Goal: Use online tool/utility: Use online tool/utility

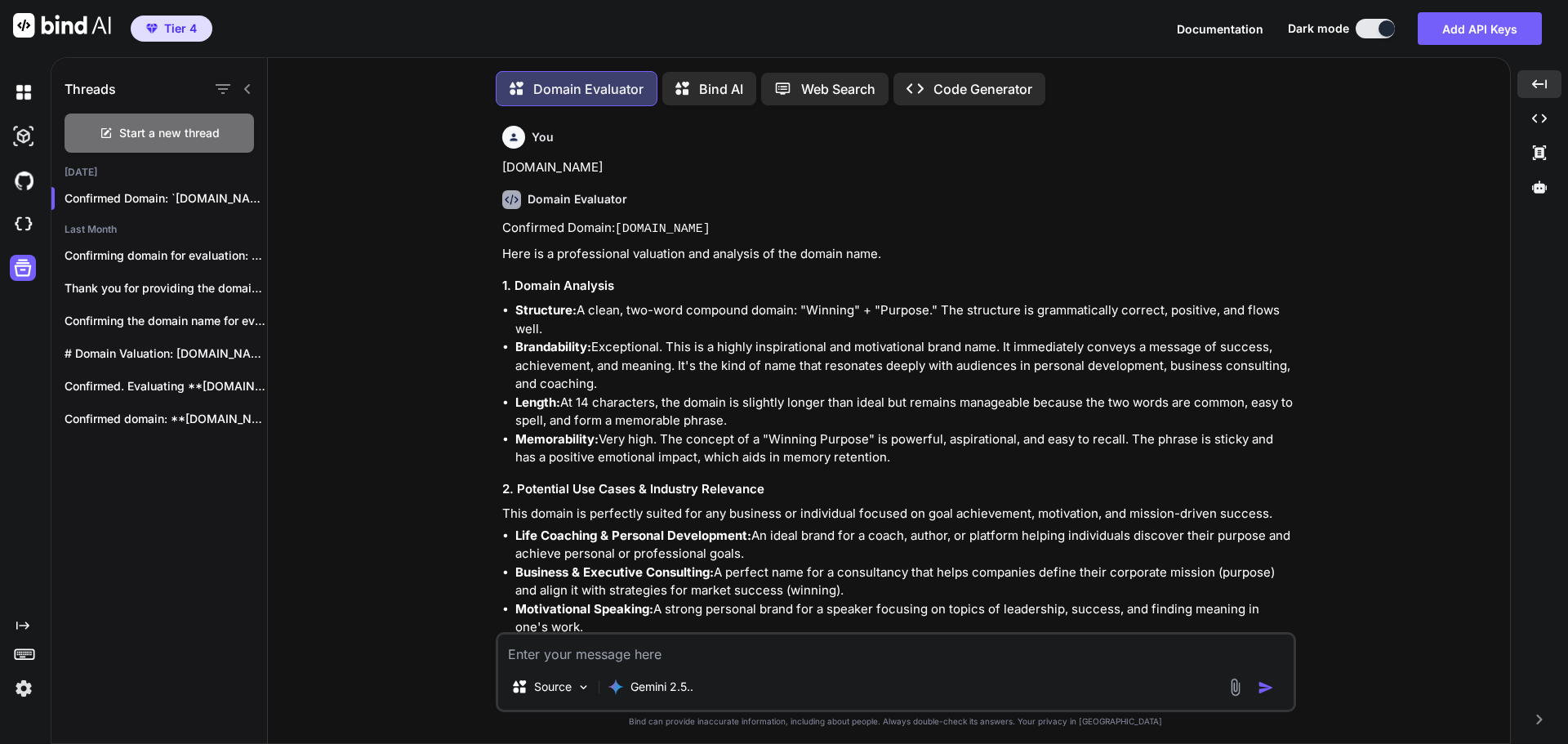
click at [595, 651] on textarea at bounding box center [895, 649] width 795 height 29
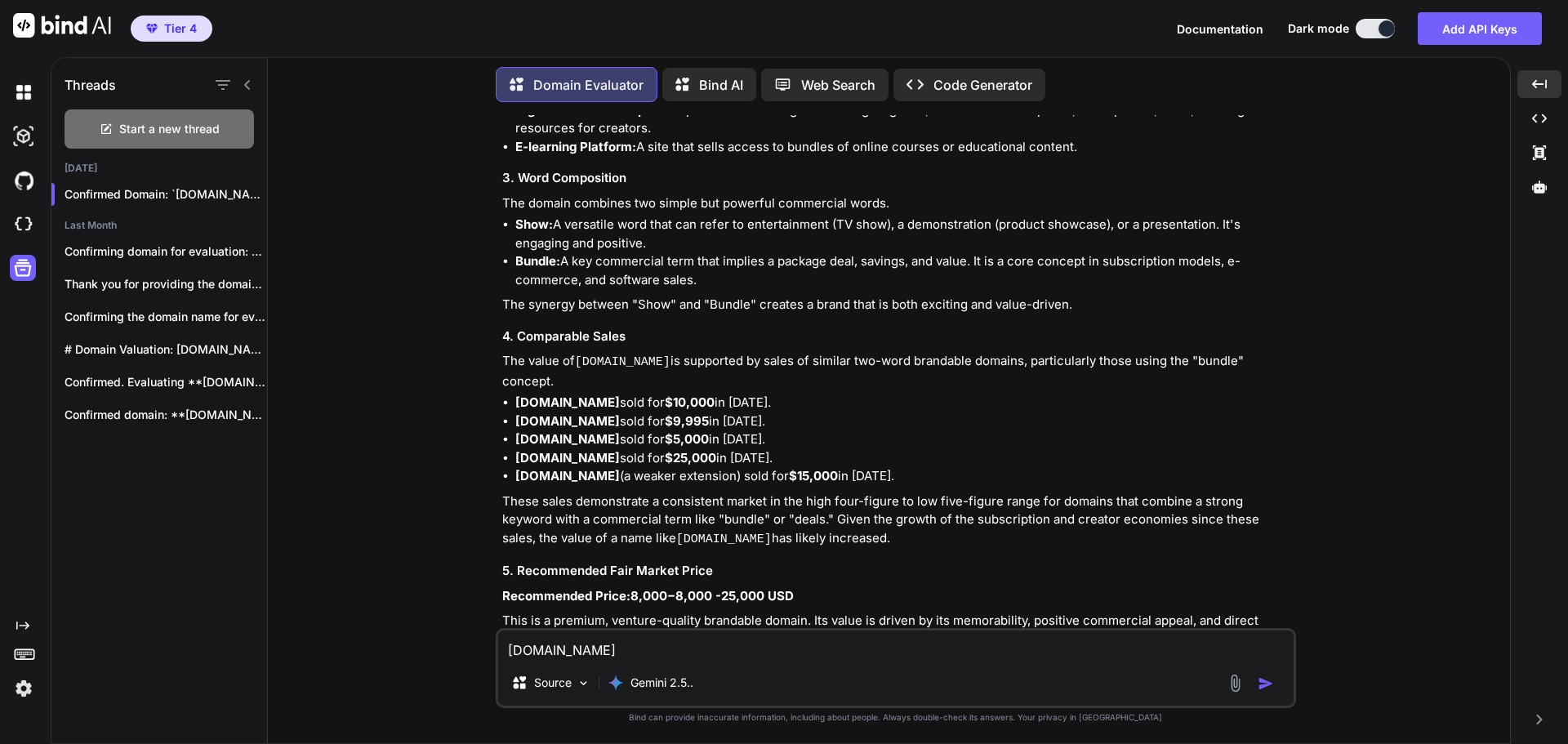
click at [650, 493] on p "These sales demonstrate a consistent market in the high four-figure to low five…" at bounding box center [897, 521] width 791 height 57
click at [1263, 684] on img "button" at bounding box center [1266, 683] width 17 height 17
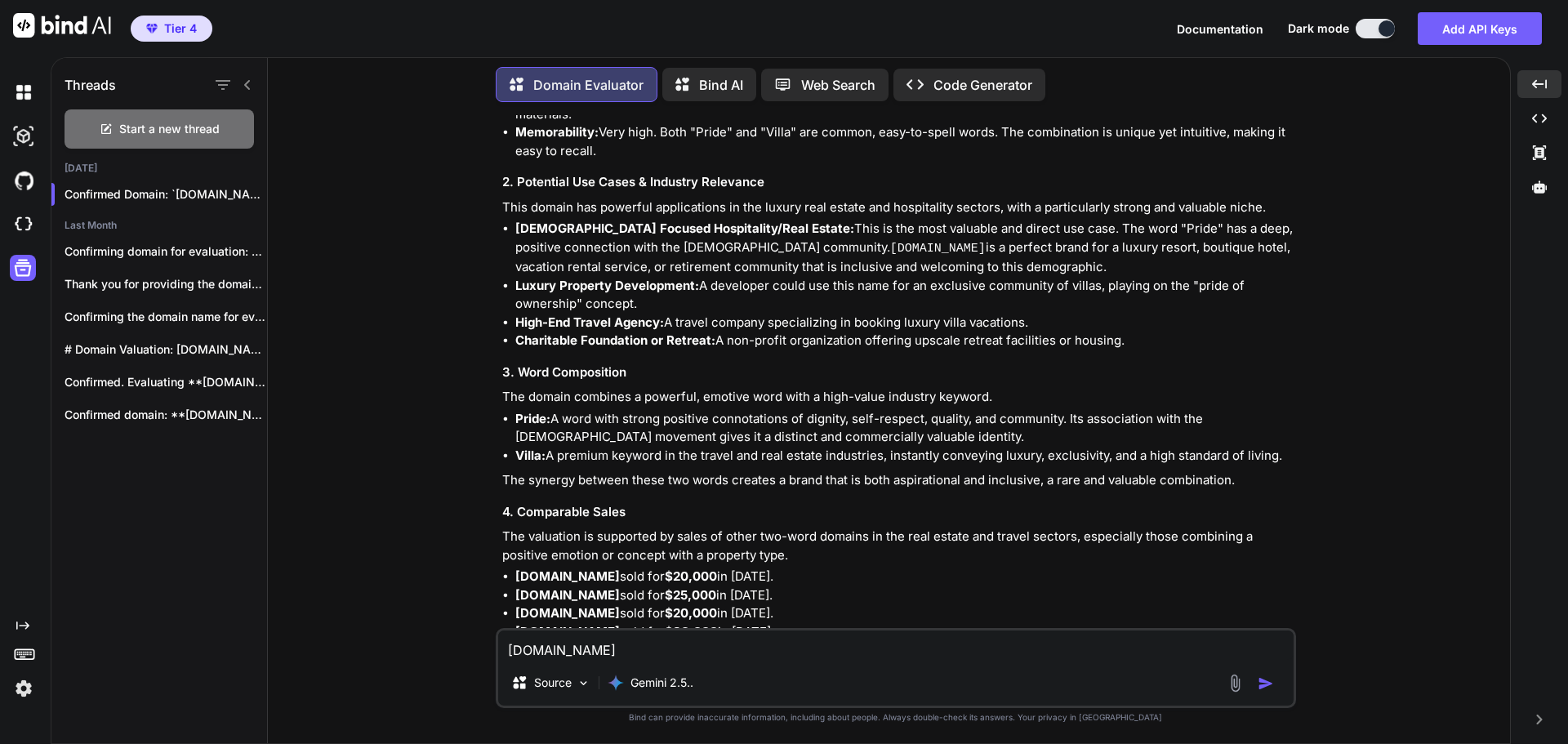
scroll to position [19904, 0]
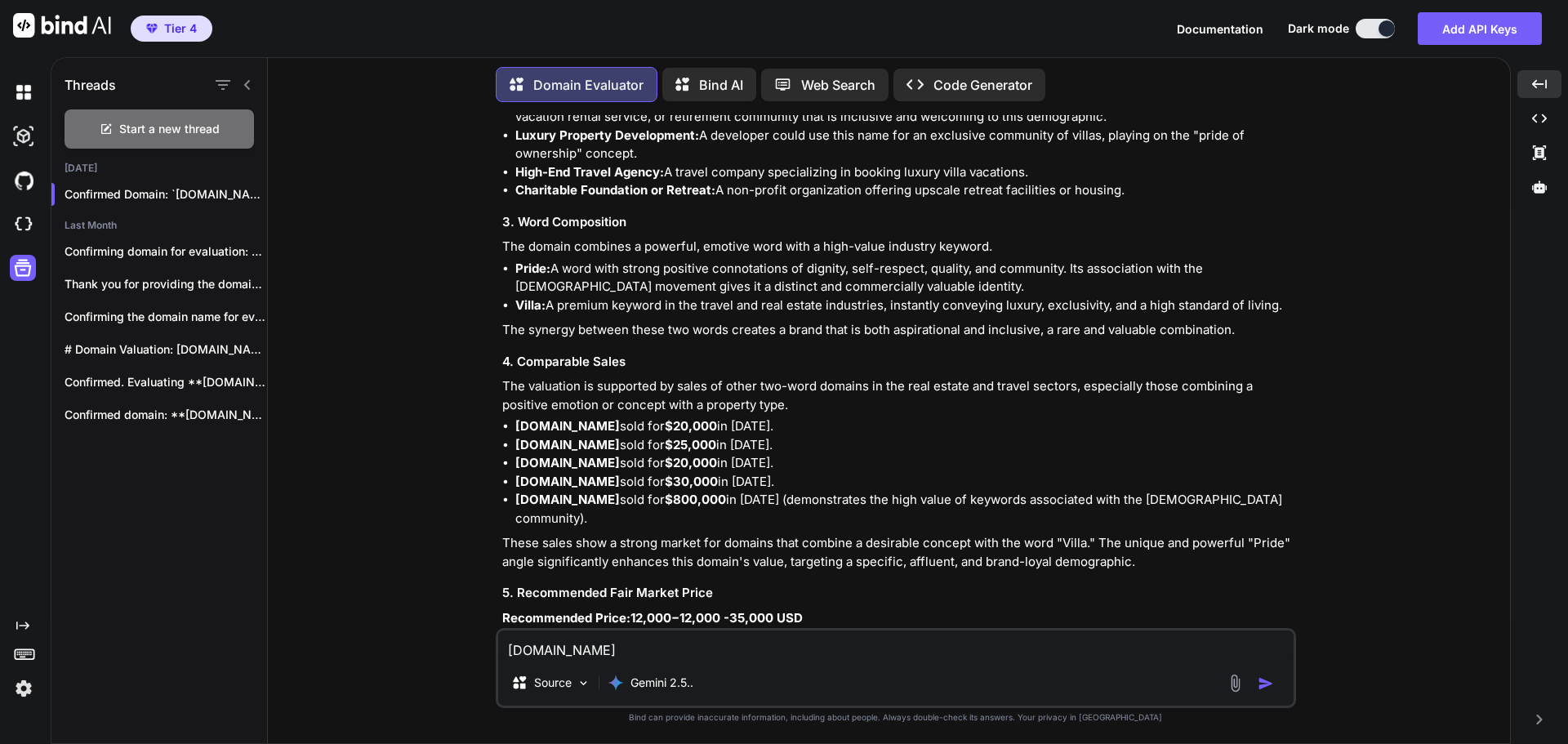
click at [580, 648] on textarea "[DOMAIN_NAME]" at bounding box center [895, 644] width 795 height 29
paste textarea "extractlink"
click at [1268, 688] on img "button" at bounding box center [1266, 683] width 17 height 17
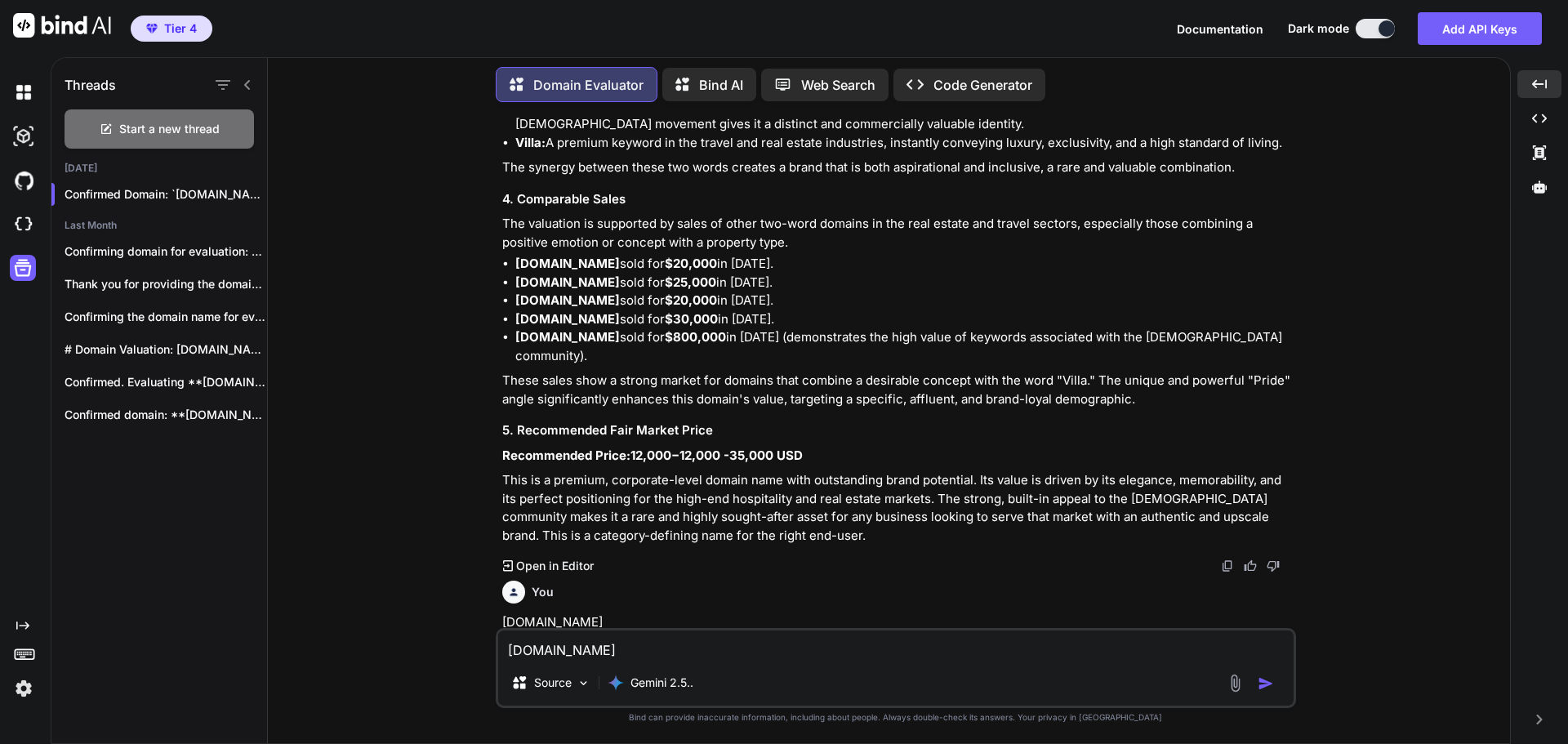
scroll to position [20077, 0]
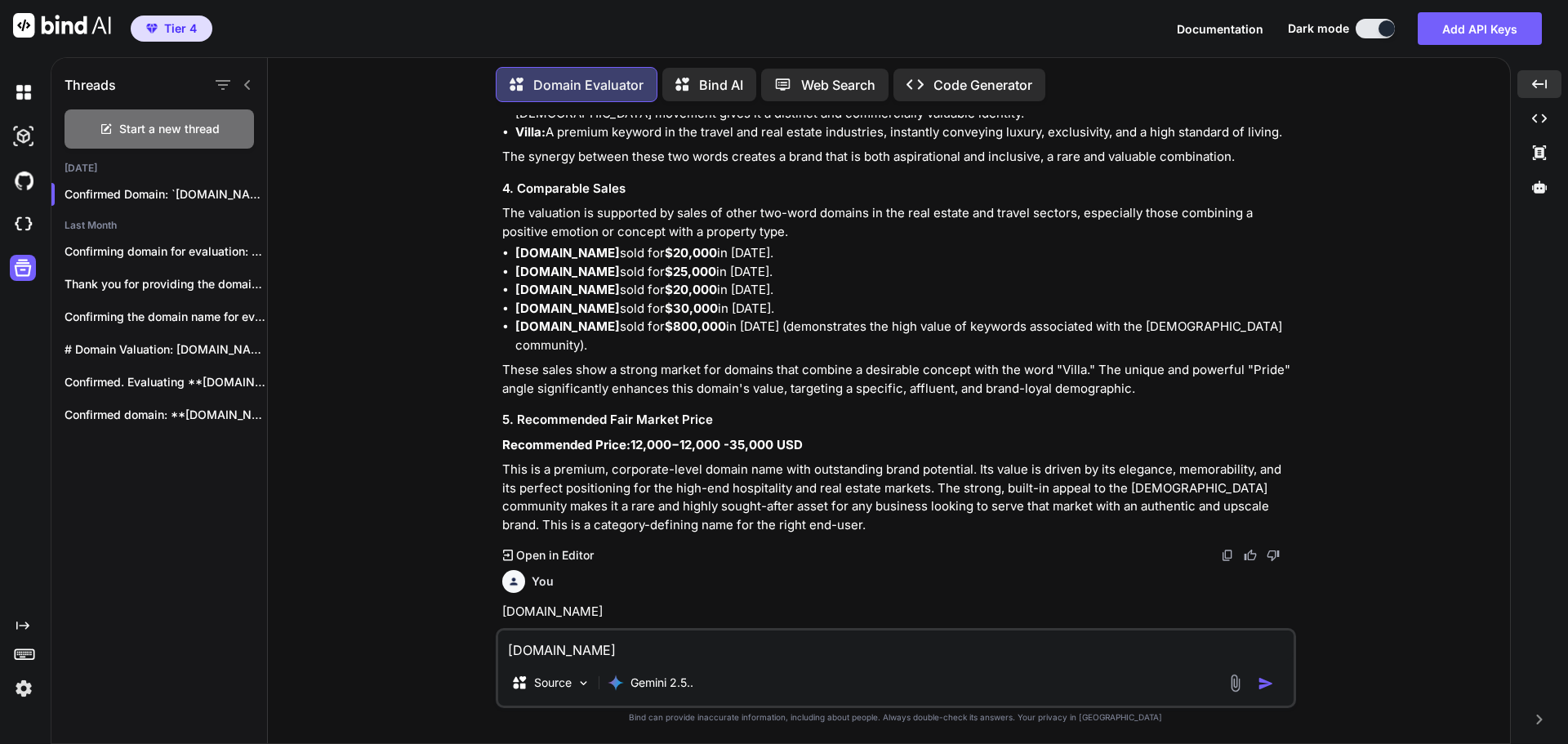
click at [601, 648] on textarea "[DOMAIN_NAME]" at bounding box center [895, 644] width 795 height 29
paste textarea "splashaudio"
type textarea "[DOMAIN_NAME]"
click at [1262, 686] on img "button" at bounding box center [1266, 683] width 17 height 17
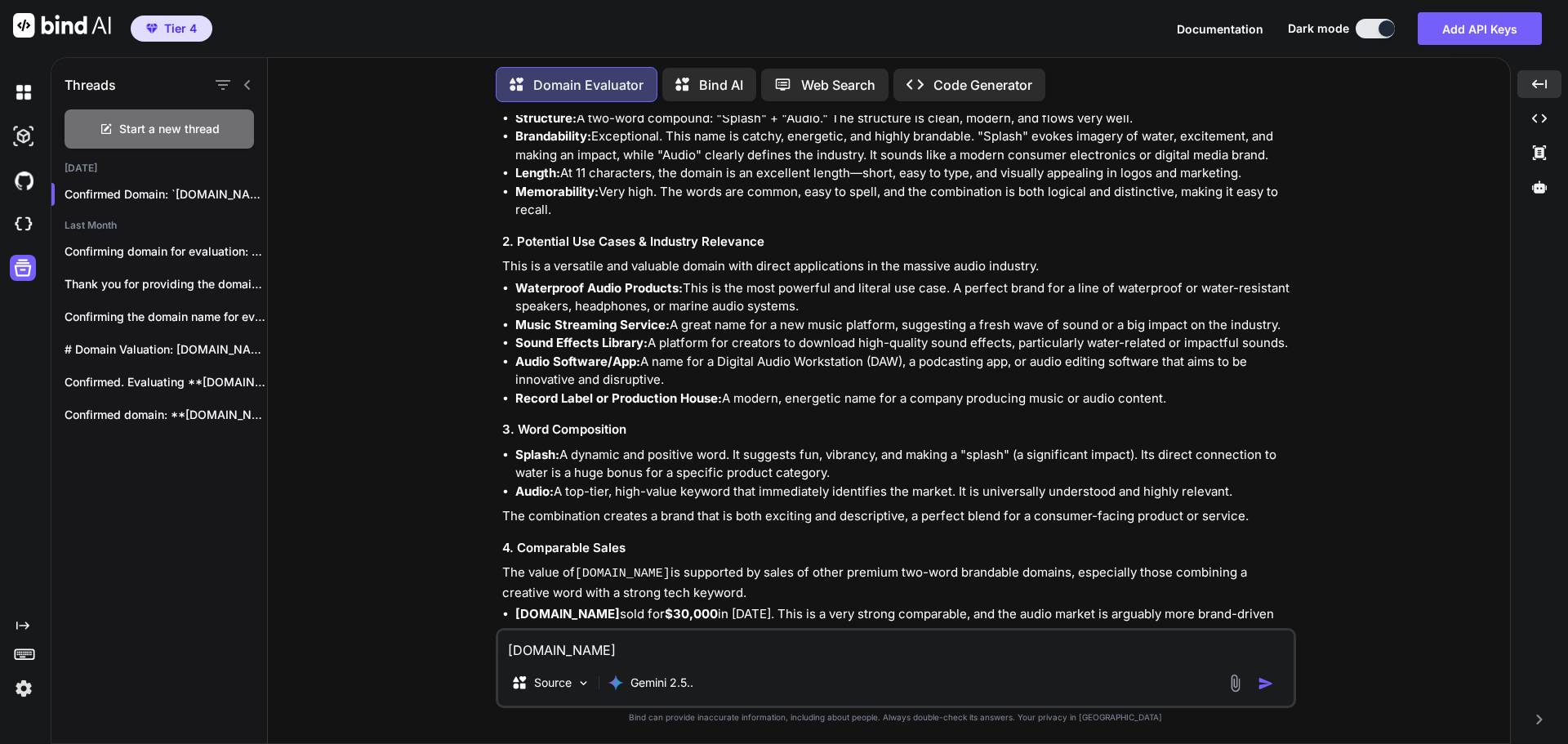
scroll to position [21684, 0]
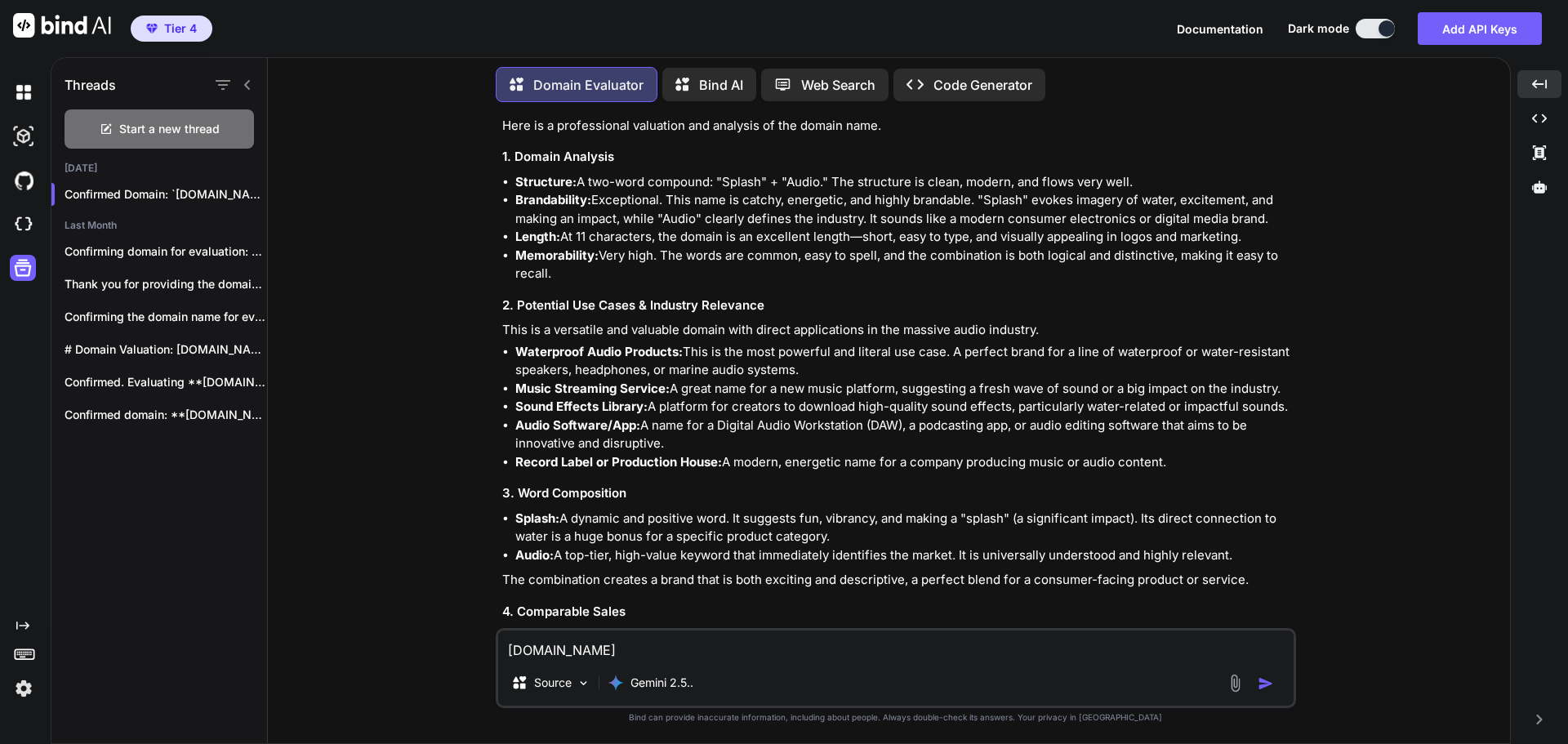
click at [627, 651] on textarea "[DOMAIN_NAME]" at bounding box center [895, 644] width 795 height 29
type textarea "[DOMAIN_NAME]"
click at [1262, 686] on img "button" at bounding box center [1266, 683] width 17 height 17
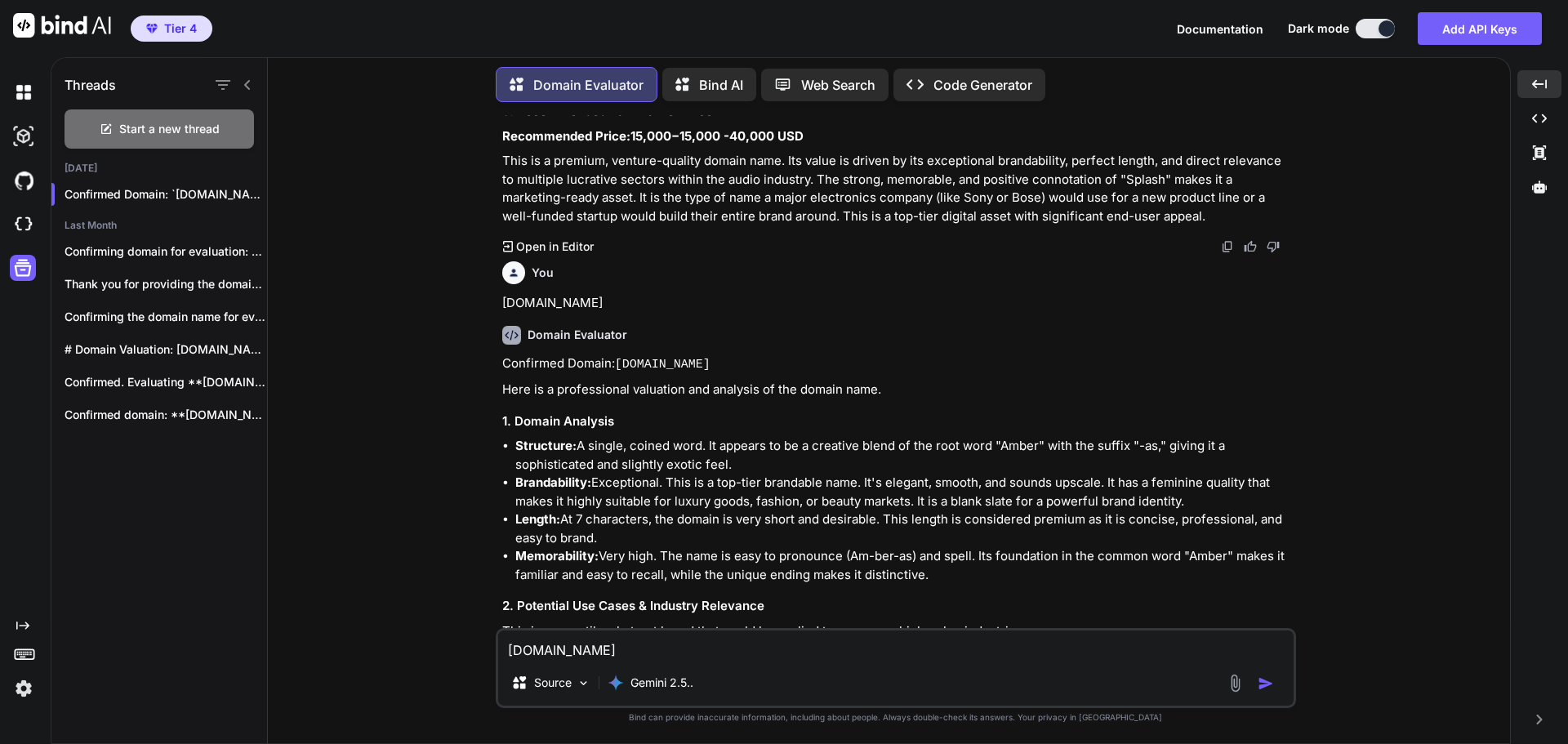
scroll to position [22392, 0]
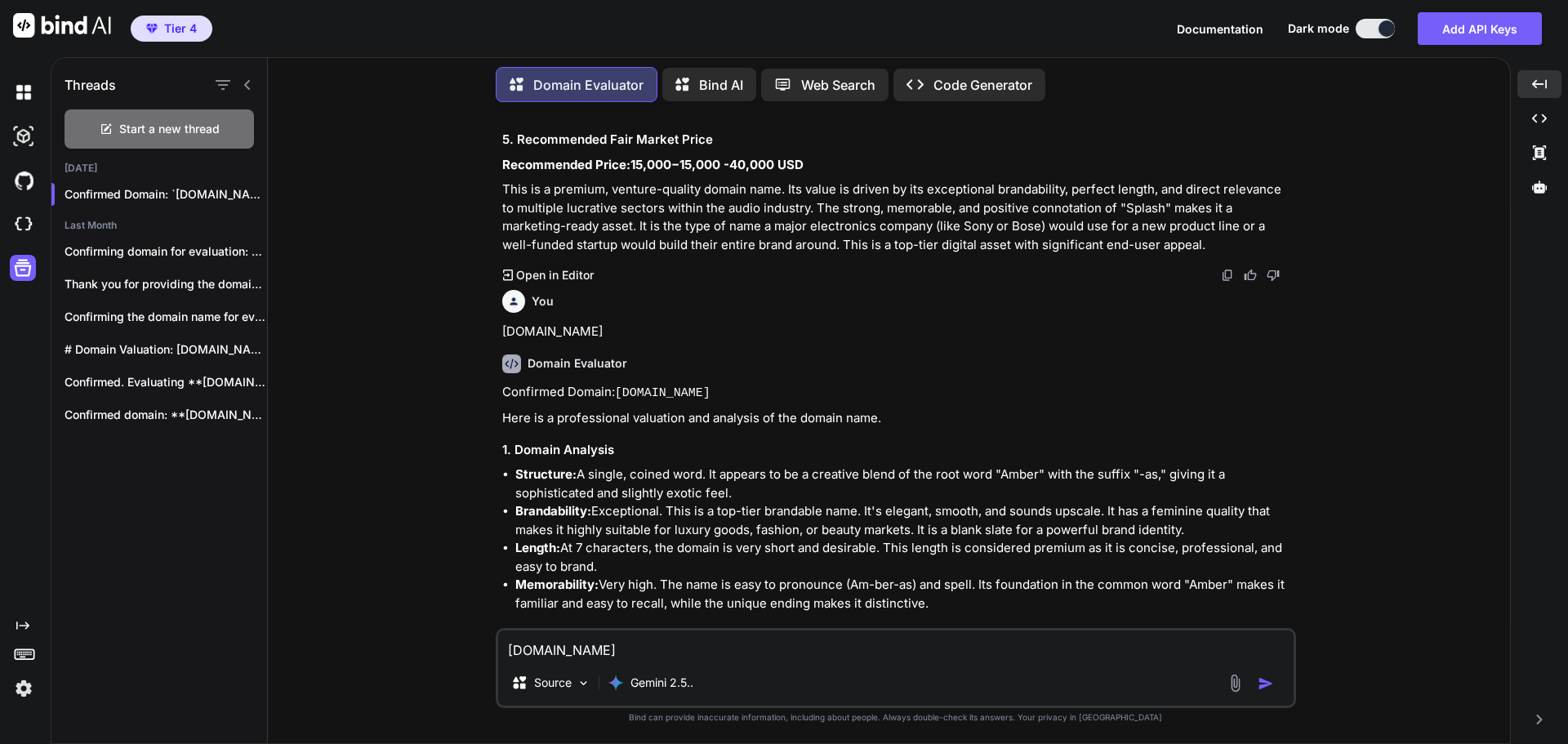
click at [655, 652] on textarea "[DOMAIN_NAME]" at bounding box center [895, 644] width 795 height 29
type textarea "[DOMAIN_NAME]"
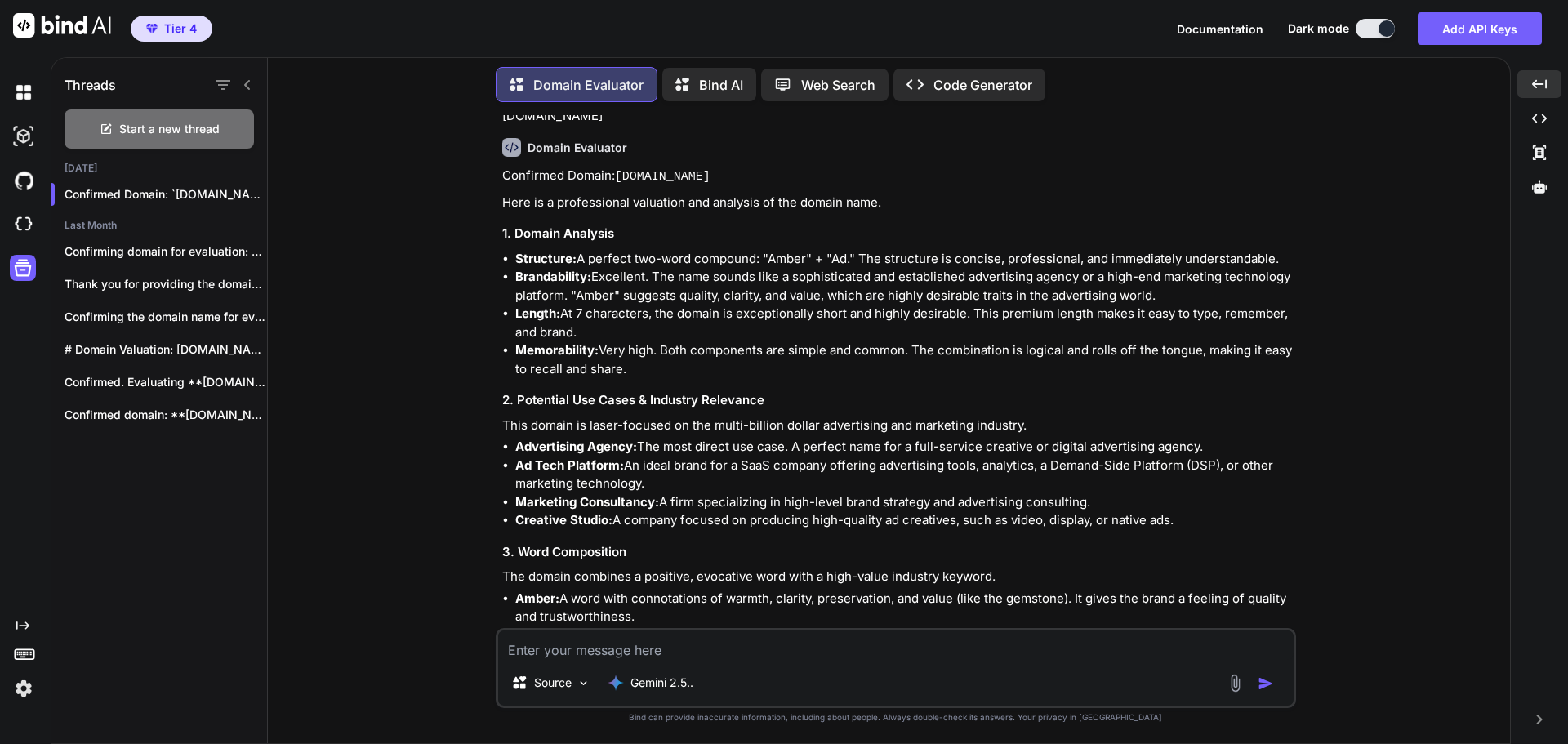
scroll to position [23961, 0]
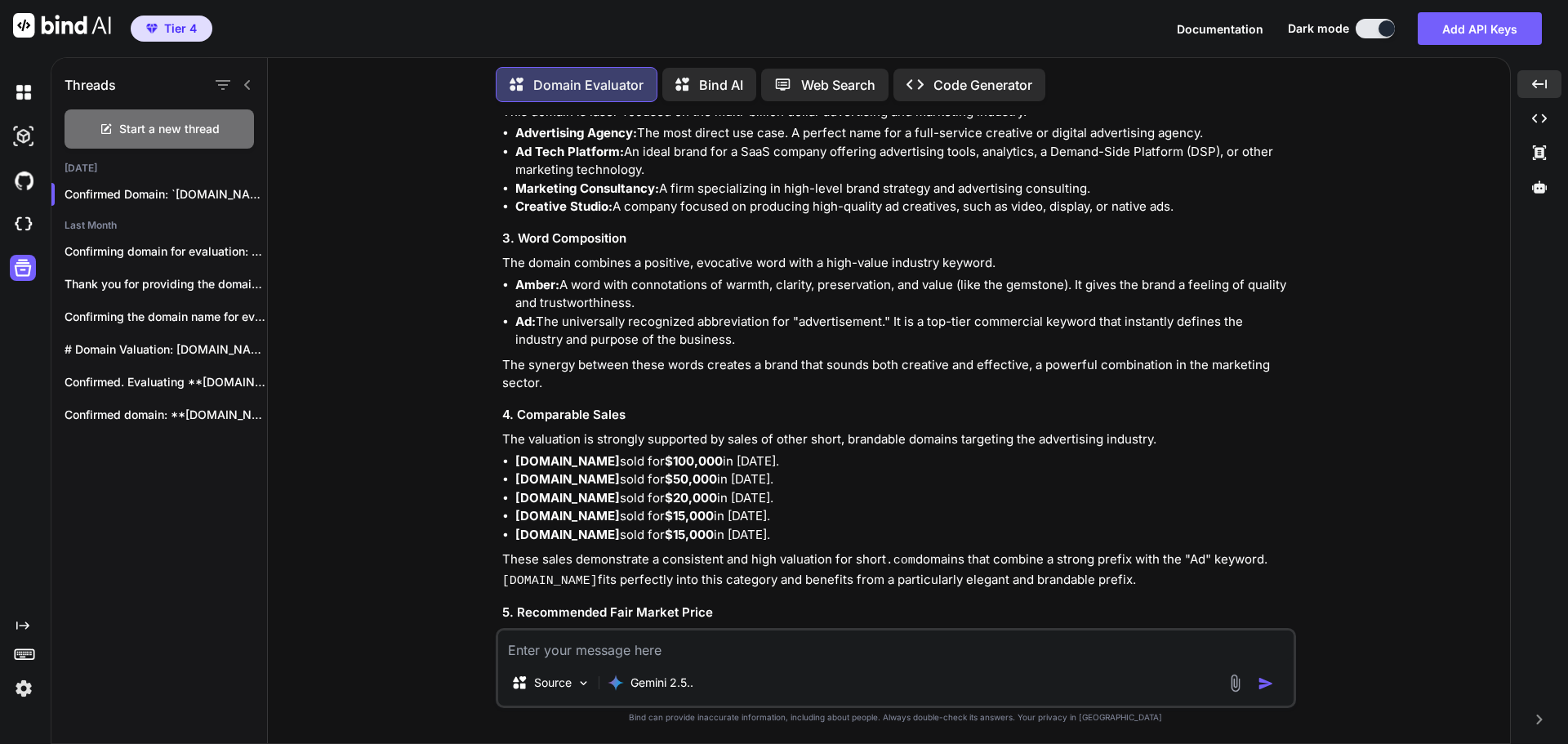
click at [566, 653] on textarea at bounding box center [895, 644] width 795 height 29
paste textarea "[DOMAIN_NAME]"
type textarea "[DOMAIN_NAME]"
click at [1261, 685] on img "button" at bounding box center [1266, 683] width 17 height 17
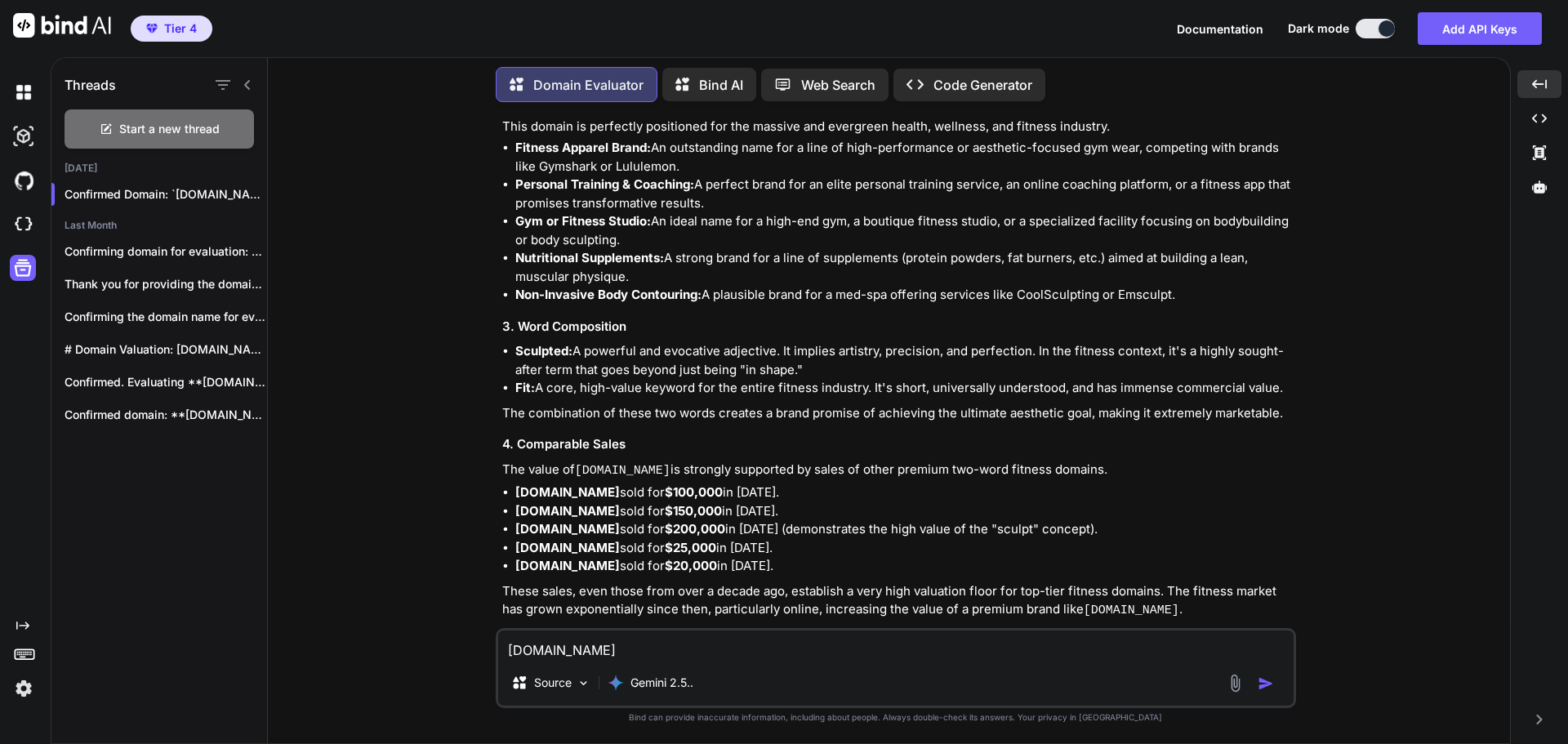
scroll to position [24993, 0]
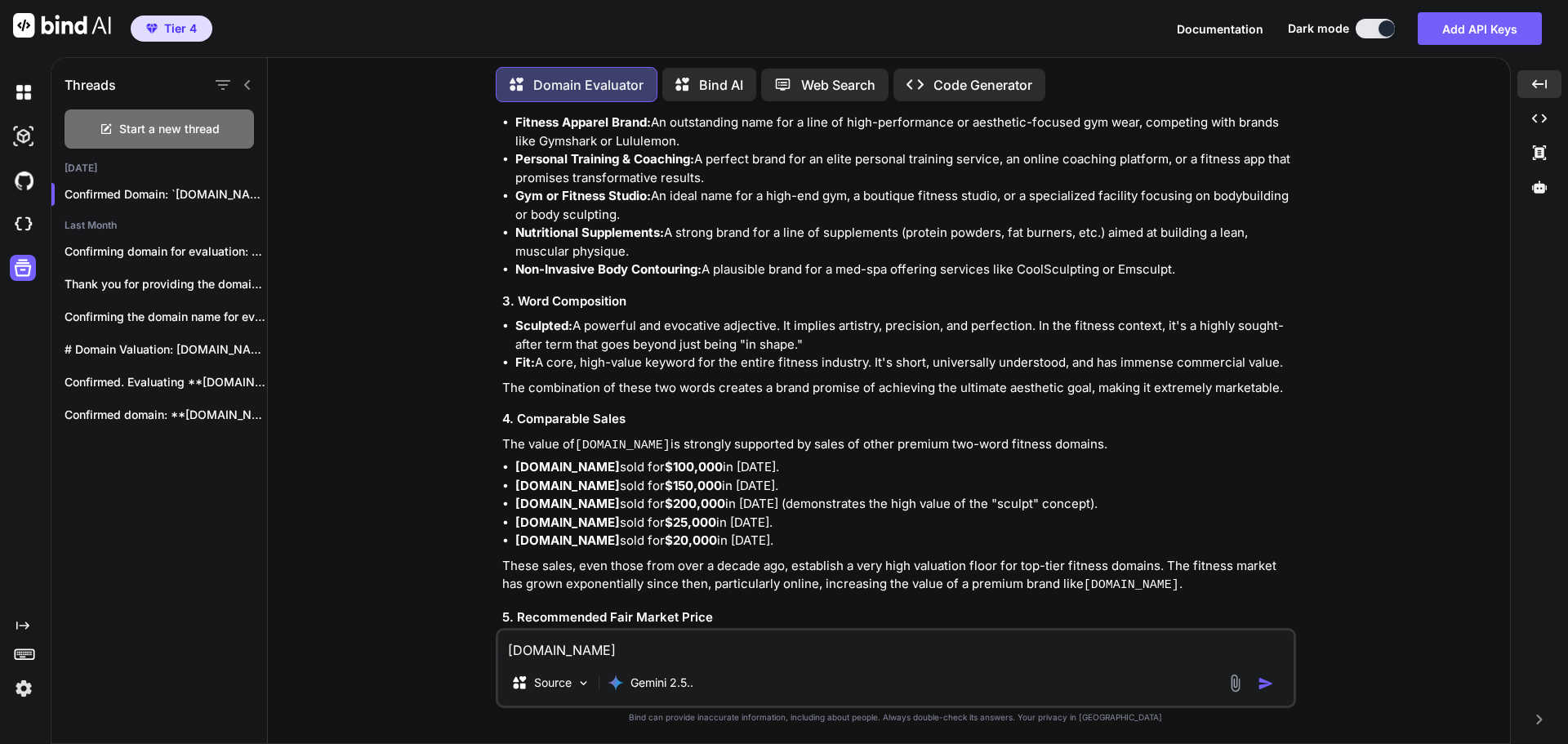
click at [1200, 658] on p "This is a premium, A-grade domain name with significant commercial potential. I…" at bounding box center [897, 695] width 791 height 73
click at [663, 648] on textarea "[DOMAIN_NAME]" at bounding box center [895, 644] width 795 height 29
type textarea "[DOMAIN_NAME]"
click at [1260, 684] on img "button" at bounding box center [1266, 683] width 17 height 17
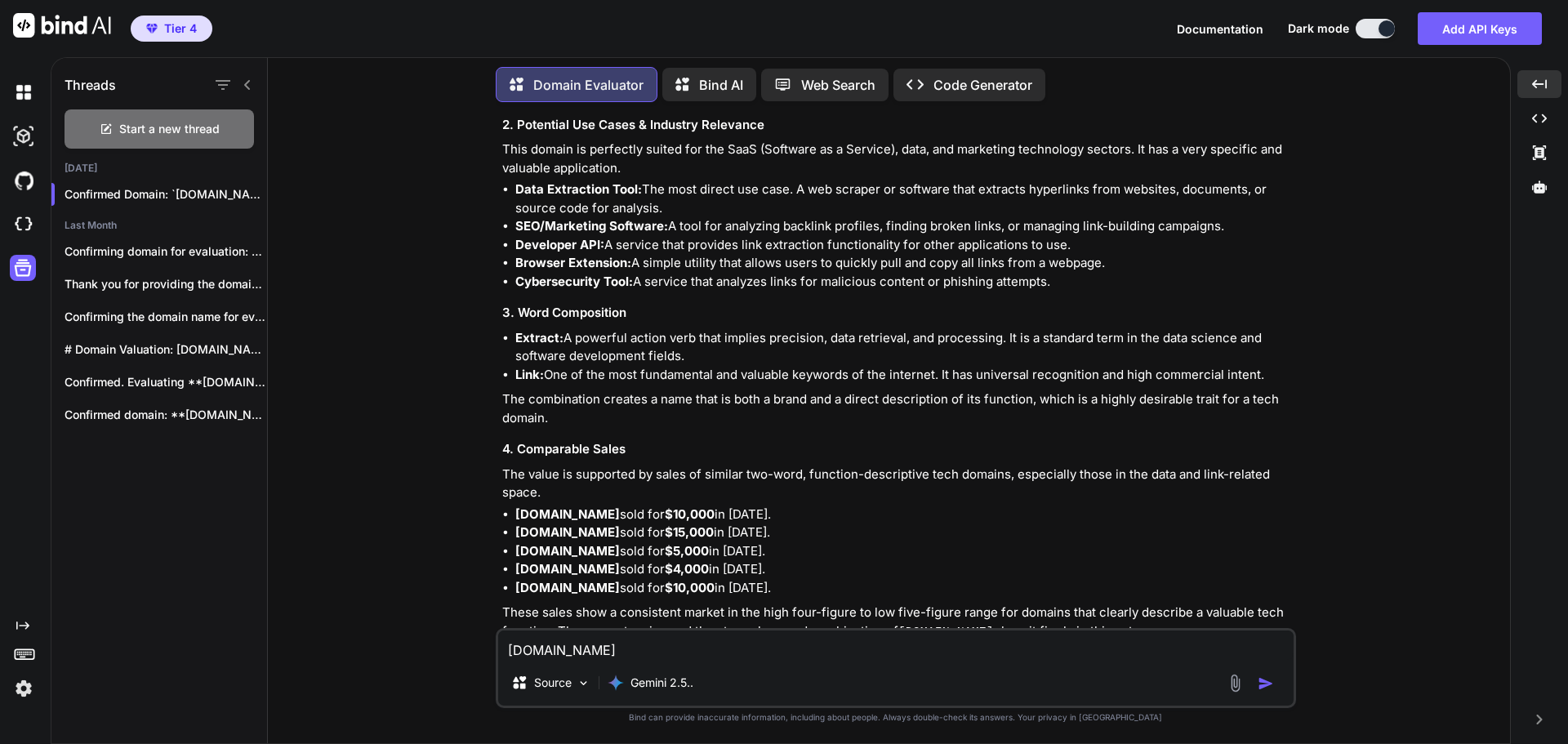
scroll to position [26023, 0]
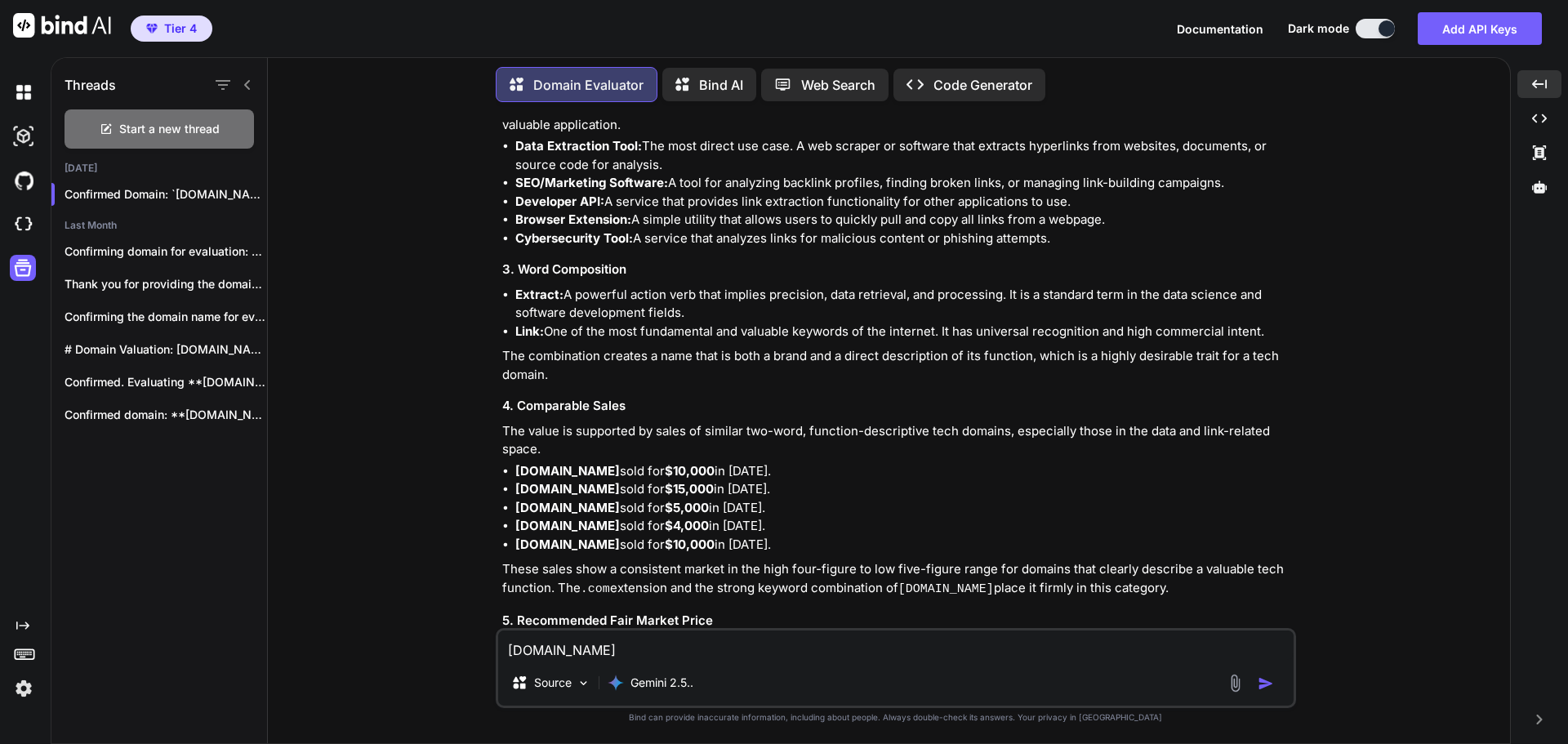
click at [582, 651] on textarea "[DOMAIN_NAME]" at bounding box center [895, 644] width 795 height 29
paste textarea "[DOMAIN_NAME]"
type textarea "[DOMAIN_NAME]"
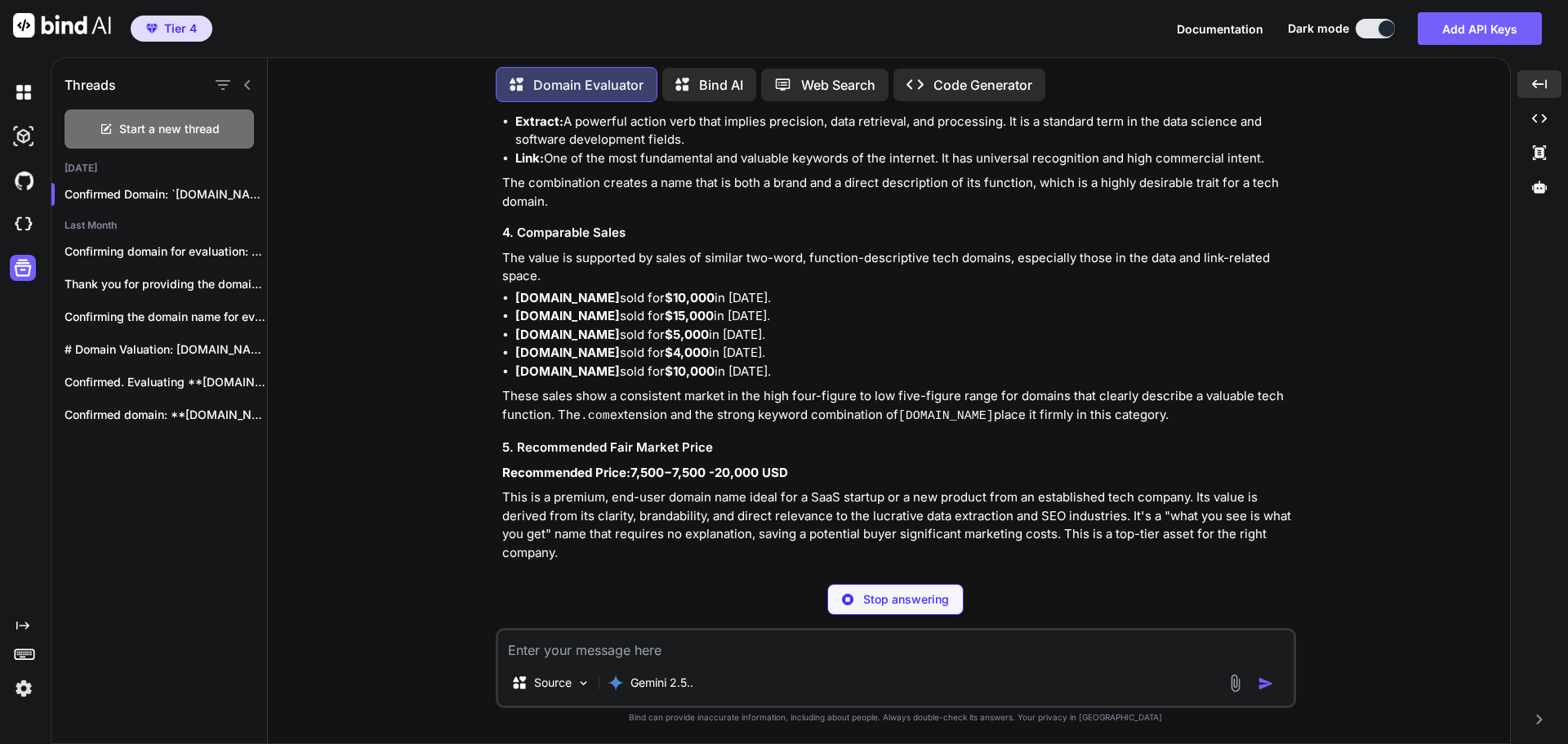
scroll to position [26197, 0]
click at [1091, 577] on div "You [DOMAIN_NAME] Domain Evaluator Confirmed Domain: [DOMAIN_NAME] Here is a pr…" at bounding box center [895, 429] width 800 height 629
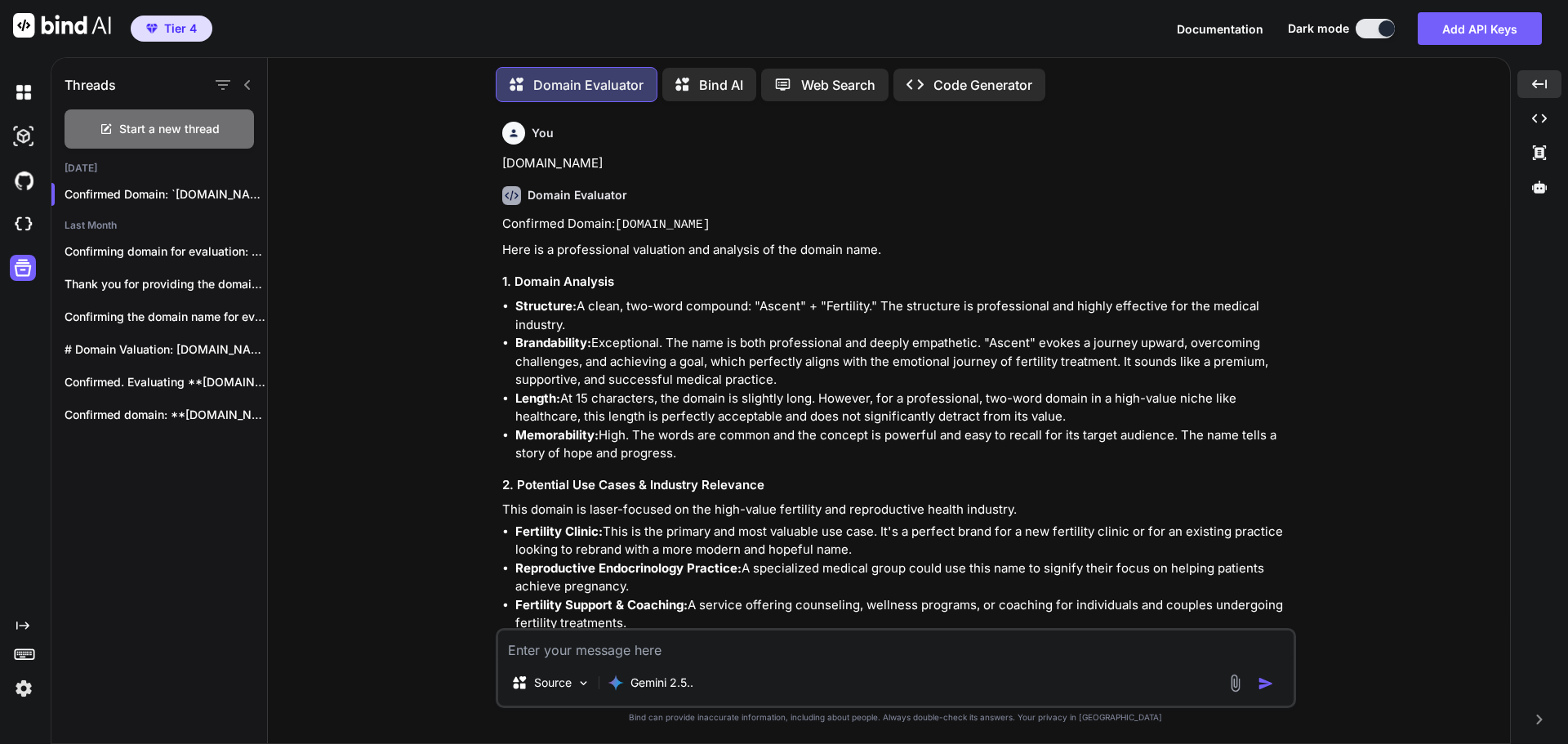
scroll to position [26701, 0]
